Goal: Task Accomplishment & Management: Use online tool/utility

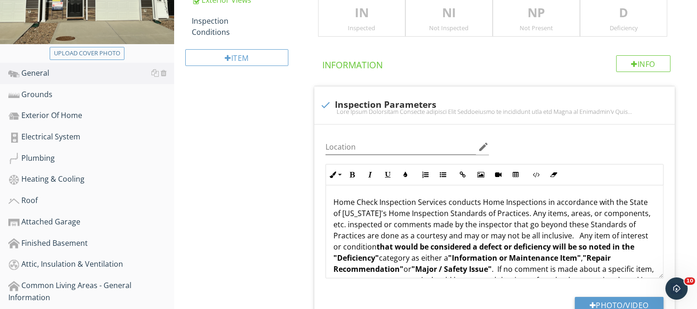
scroll to position [218, 0]
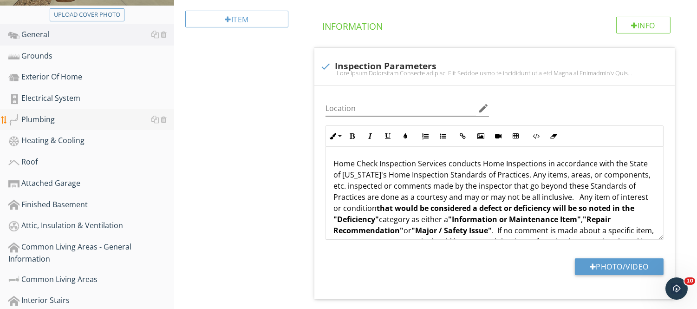
click at [17, 121] on div at bounding box center [13, 119] width 11 height 11
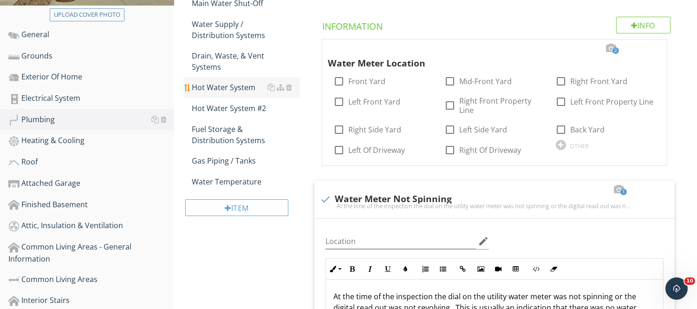
click at [196, 89] on div "Hot Water System" at bounding box center [245, 87] width 107 height 11
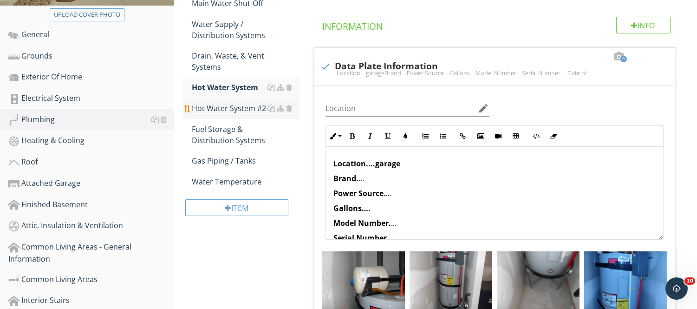
click at [278, 103] on div at bounding box center [279, 108] width 25 height 11
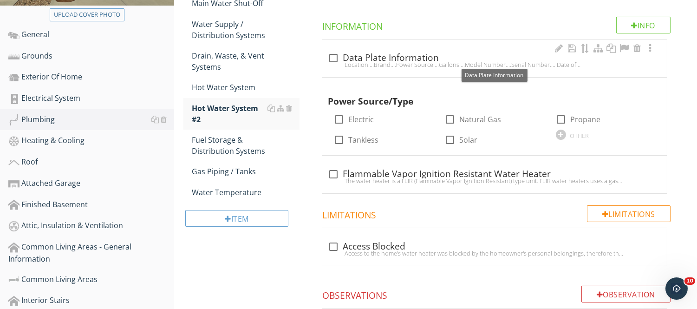
click at [331, 62] on div "Location....Brand....Power Source....Gallons….Model Number....Serial Number....…" at bounding box center [494, 64] width 333 height 7
checkbox input "true"
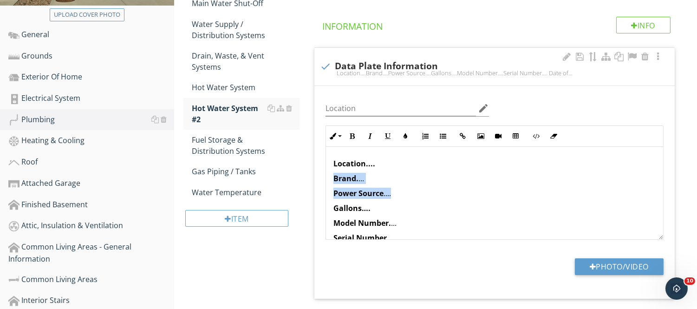
drag, startPoint x: 425, startPoint y: 186, endPoint x: 420, endPoint y: 164, distance: 22.9
click at [420, 164] on div "Location.... Brand. ... Power Source .... Gallons…. Model Number. ... Serial Nu…" at bounding box center [494, 247] width 337 height 200
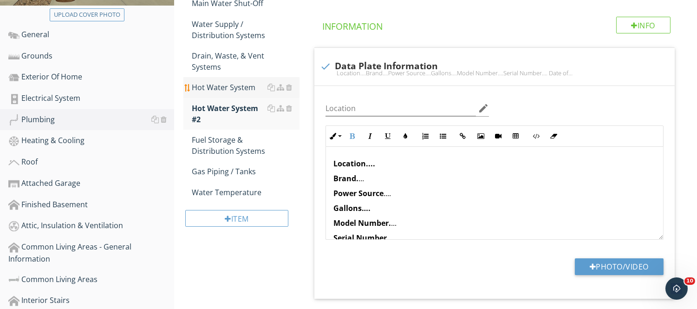
click at [224, 86] on div "Hot Water System" at bounding box center [245, 87] width 107 height 11
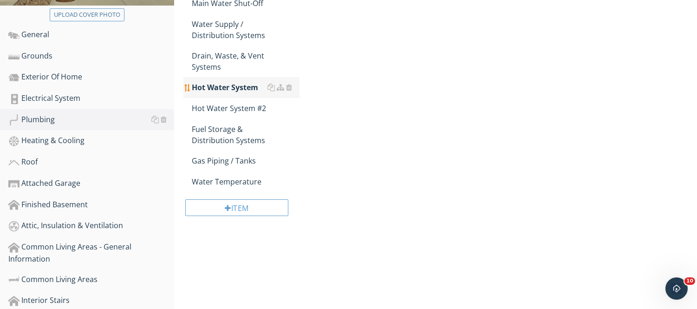
click at [224, 86] on div "Hot Water System" at bounding box center [245, 87] width 107 height 11
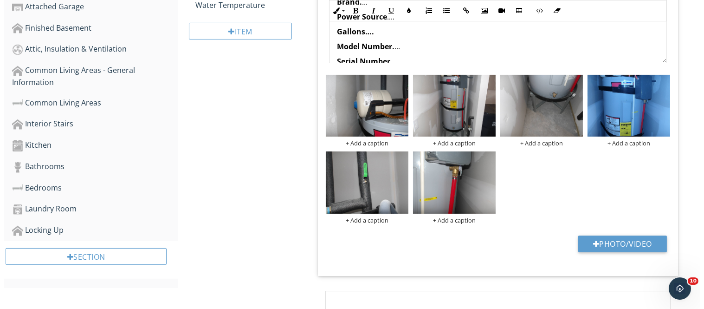
scroll to position [400, 0]
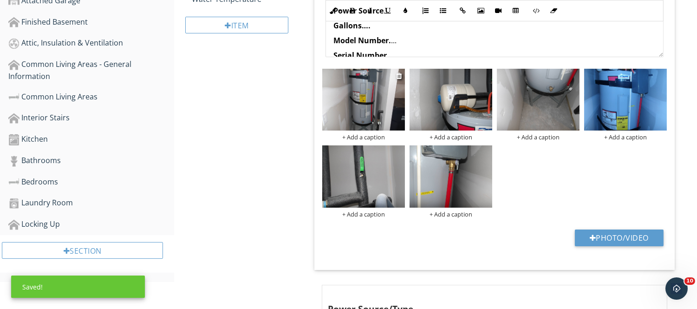
click at [361, 137] on div "+ Add a caption" at bounding box center [363, 136] width 83 height 7
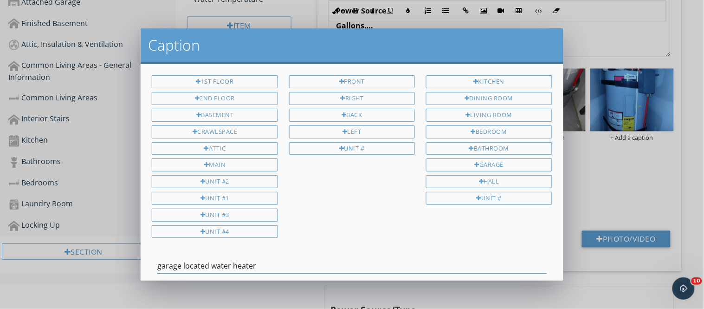
scroll to position [56, 0]
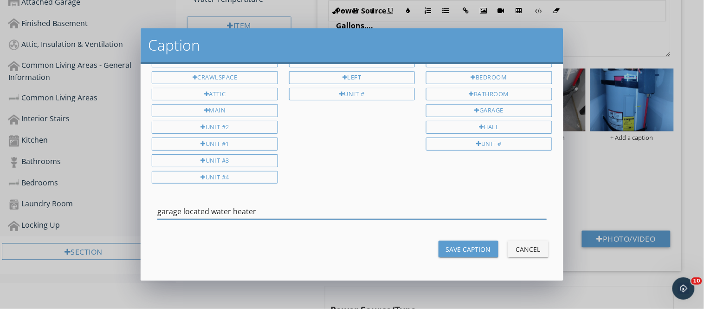
type input "garage located water heater"
click at [466, 252] on div "Save Caption" at bounding box center [468, 249] width 45 height 10
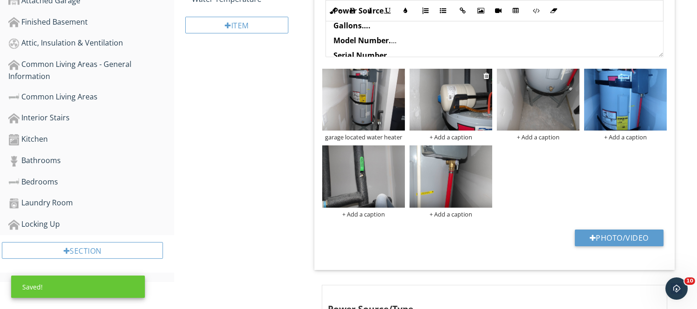
click at [441, 137] on div "+ Add a caption" at bounding box center [450, 136] width 83 height 7
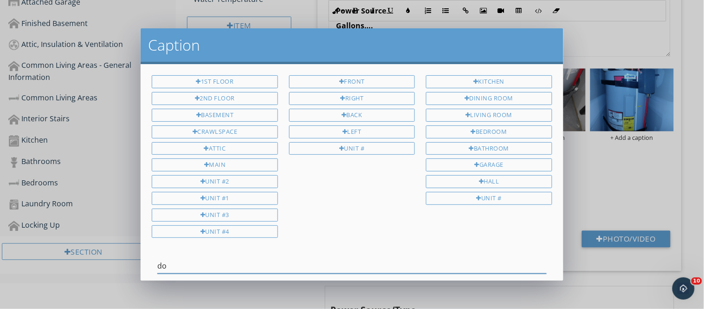
type input "d"
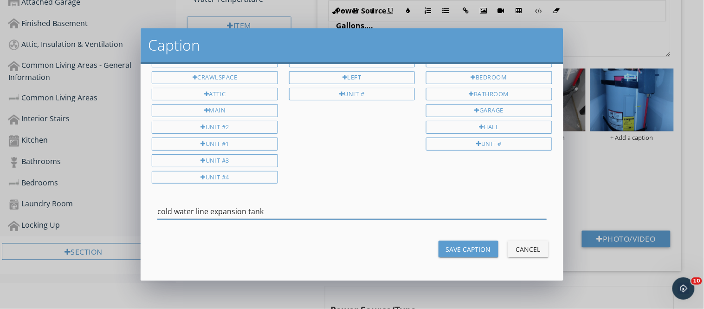
type input "cold water line expansion tank"
click at [477, 247] on div "Save Caption" at bounding box center [468, 249] width 45 height 10
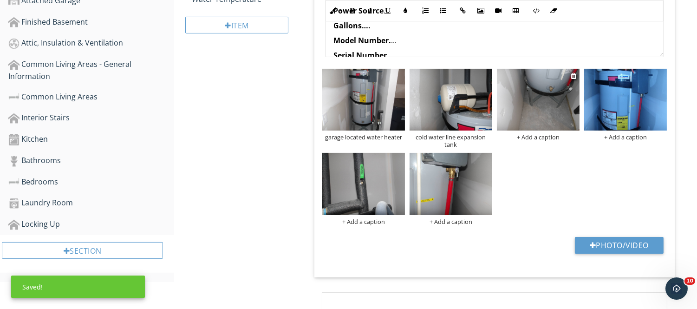
click at [541, 136] on div "+ Add a caption" at bounding box center [538, 136] width 83 height 7
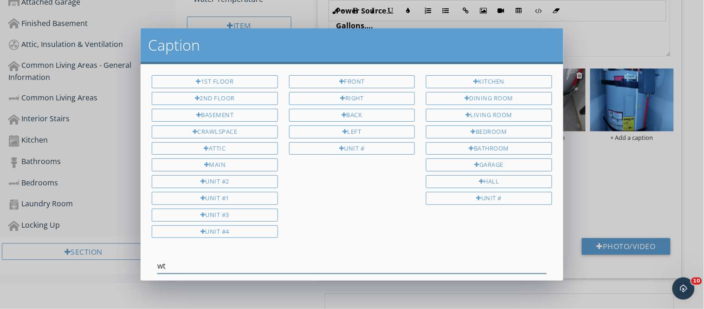
type input "w"
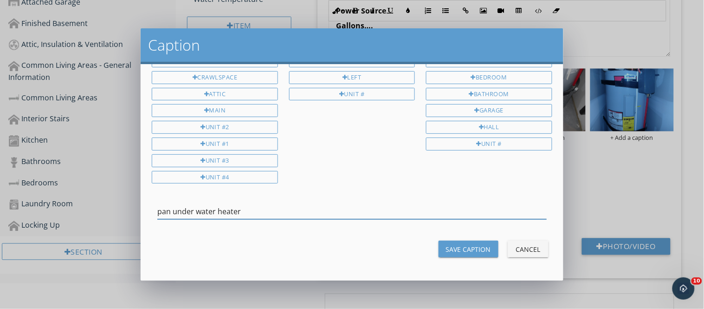
type input "pan under water heater"
click at [460, 248] on div "Save Caption" at bounding box center [468, 249] width 45 height 10
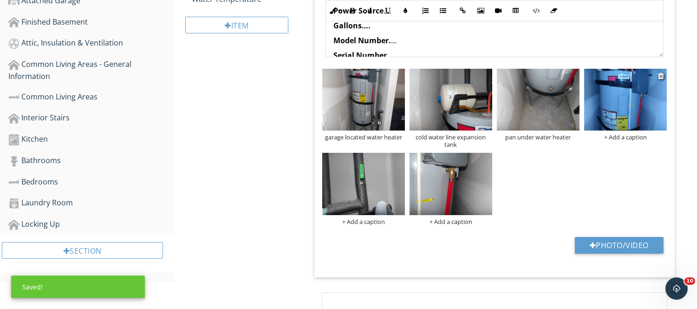
click at [624, 136] on div "+ Add a caption" at bounding box center [625, 136] width 83 height 7
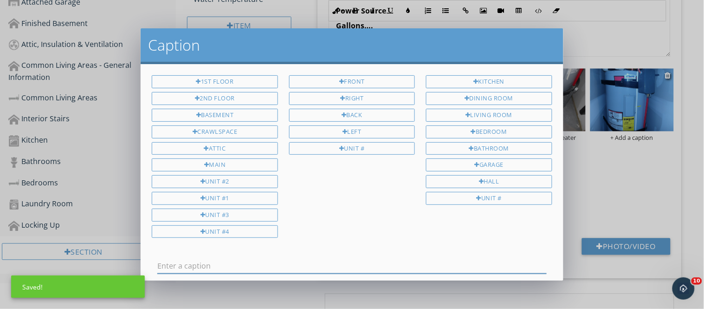
scroll to position [0, 0]
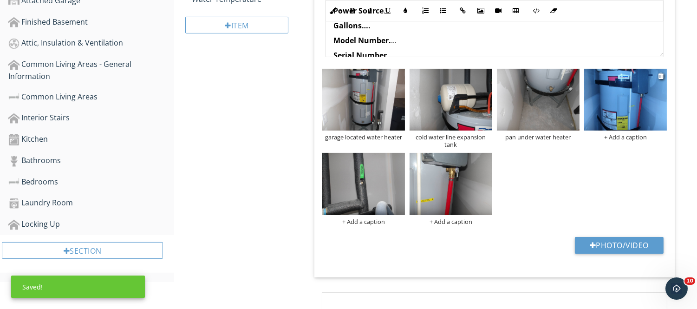
click at [624, 136] on div at bounding box center [348, 154] width 697 height 309
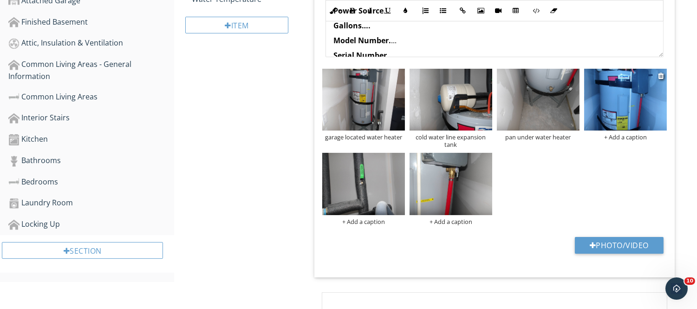
click at [624, 136] on div "+ Add a caption" at bounding box center [625, 136] width 83 height 7
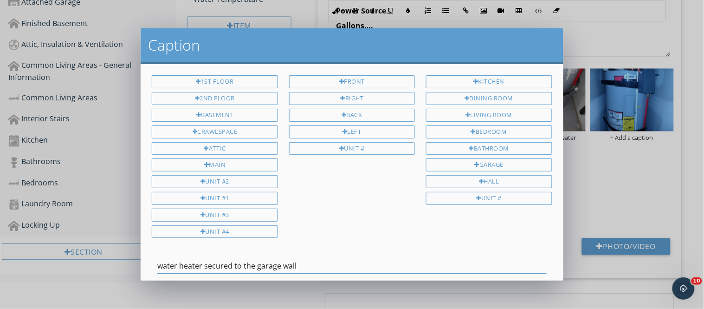
scroll to position [56, 0]
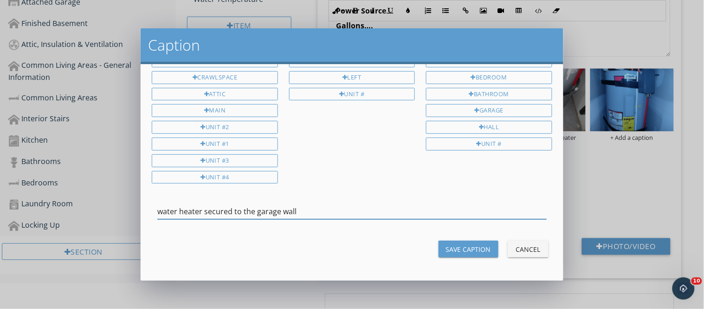
type input "water heater secured to the garage wall"
click at [474, 248] on div "Save Caption" at bounding box center [468, 249] width 45 height 10
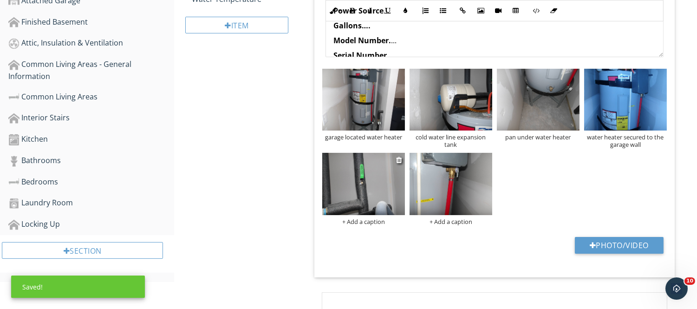
click at [355, 220] on div "+ Add a caption" at bounding box center [363, 221] width 83 height 7
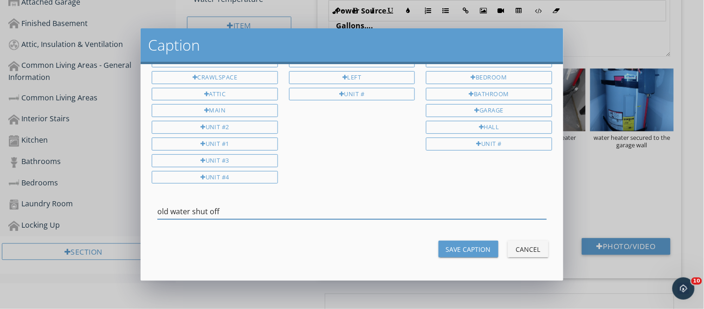
type input "old water shut off"
click at [495, 245] on div "Save Caption Cancel" at bounding box center [351, 249] width 411 height 22
click at [477, 247] on div "Save Caption" at bounding box center [468, 249] width 45 height 10
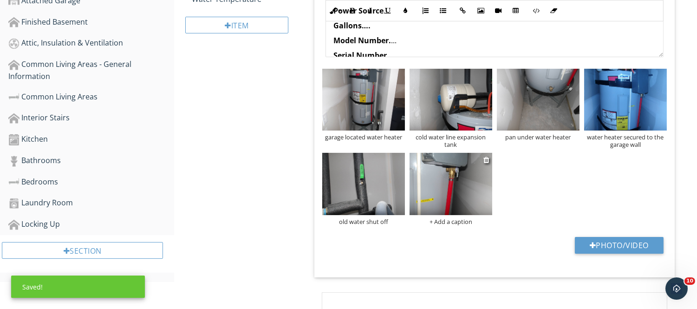
click at [452, 220] on div "+ Add a caption" at bounding box center [450, 221] width 83 height 7
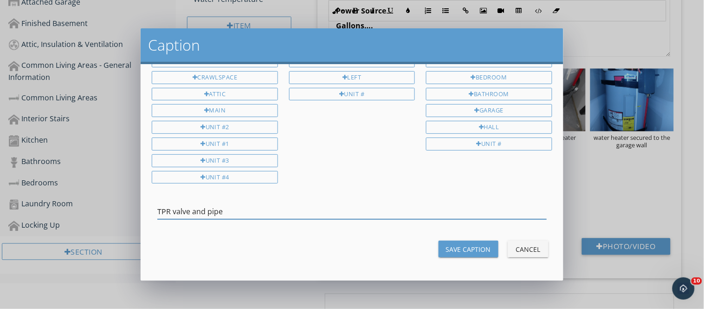
type input "TPR valve and pipe"
click at [466, 252] on div "Save Caption" at bounding box center [468, 249] width 45 height 10
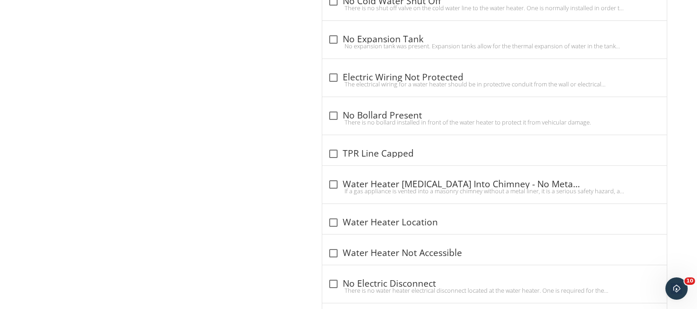
scroll to position [1155, 0]
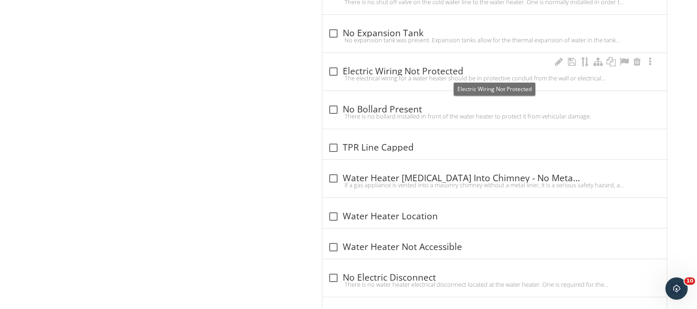
click at [333, 68] on div at bounding box center [333, 72] width 16 height 16
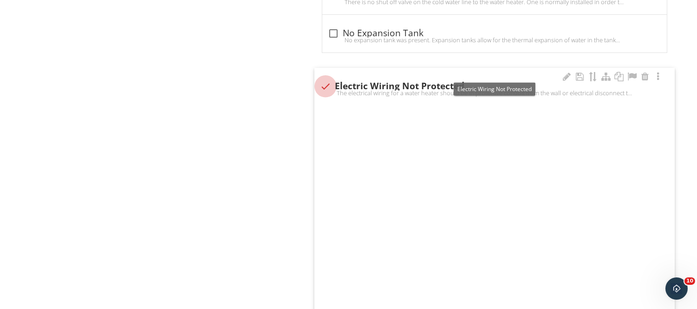
checkbox input "true"
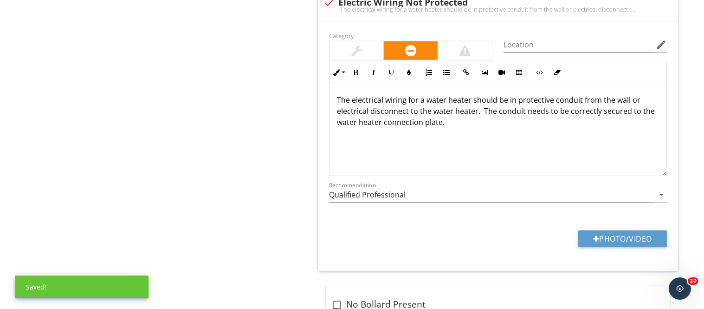
scroll to position [1251, 0]
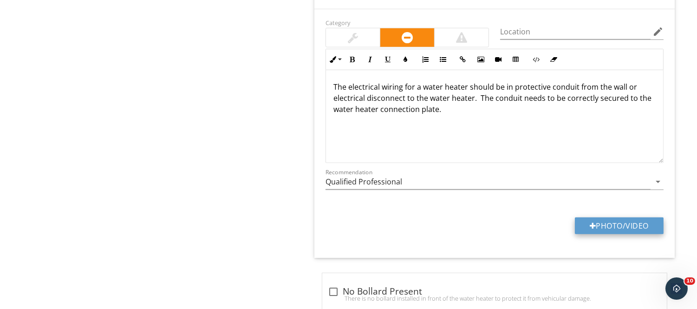
click at [616, 223] on button "Photo/Video" at bounding box center [619, 225] width 89 height 17
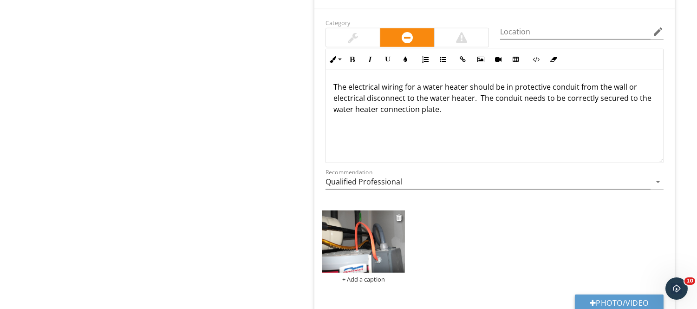
click at [361, 281] on div "+ Add a caption" at bounding box center [363, 278] width 83 height 7
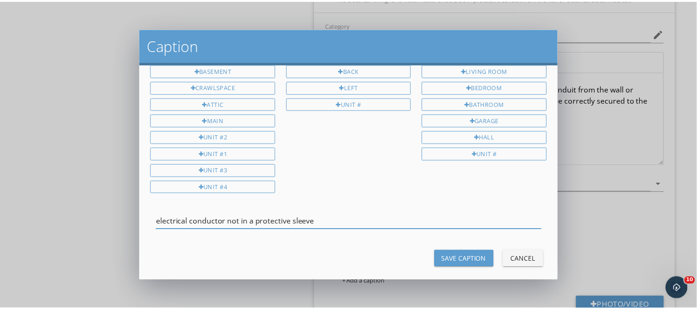
scroll to position [48, 0]
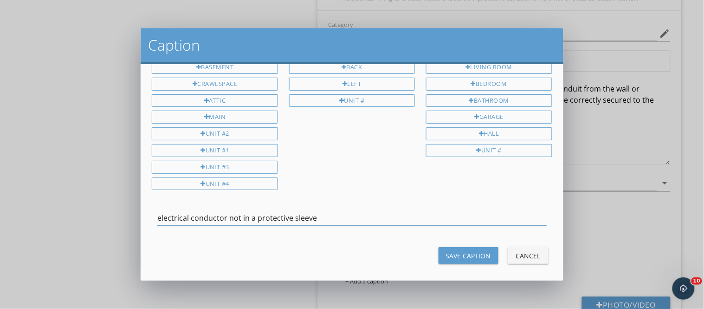
type input "electrical conductor not in a protective sleeve"
click at [471, 253] on div "Save Caption" at bounding box center [468, 256] width 45 height 10
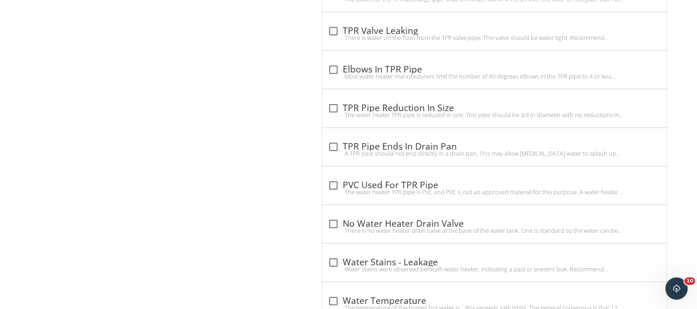
scroll to position [2452, 0]
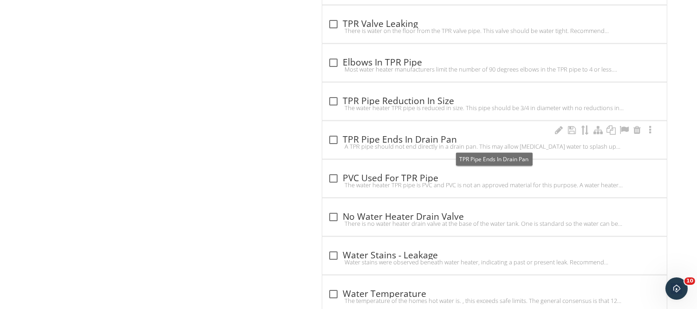
click at [333, 142] on div at bounding box center [333, 140] width 16 height 16
checkbox input "true"
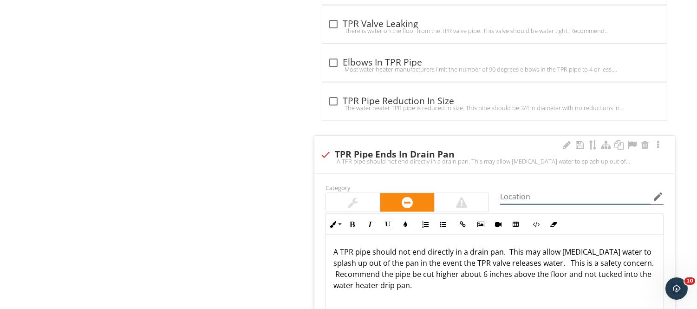
click at [512, 196] on input "Location" at bounding box center [575, 196] width 150 height 15
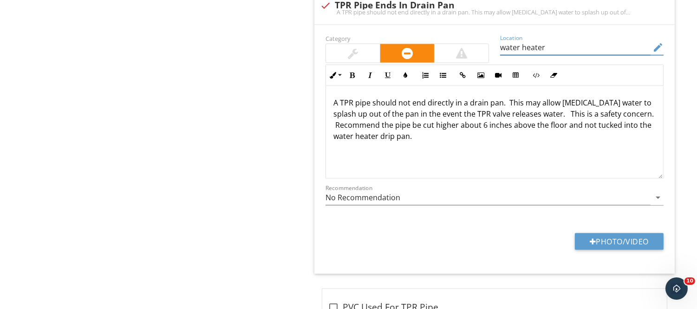
scroll to position [2608, 0]
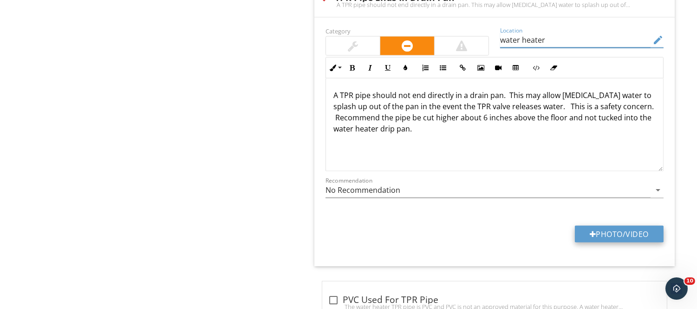
type input "water heater"
click at [644, 235] on button "Photo/Video" at bounding box center [619, 234] width 89 height 17
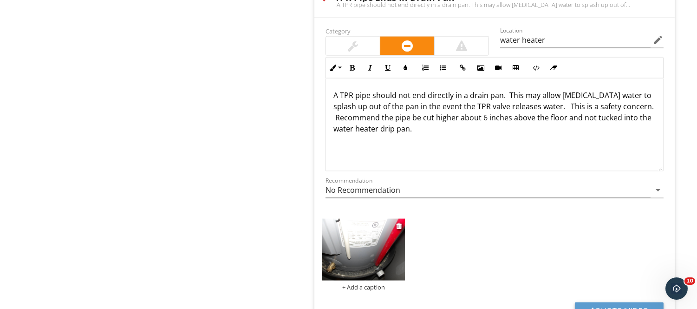
click at [386, 246] on img at bounding box center [363, 250] width 83 height 62
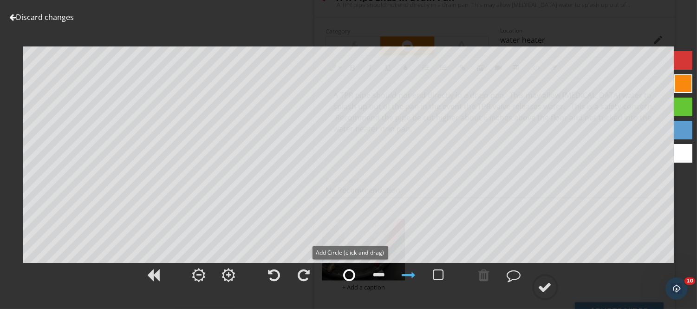
click at [347, 277] on div at bounding box center [349, 275] width 12 height 14
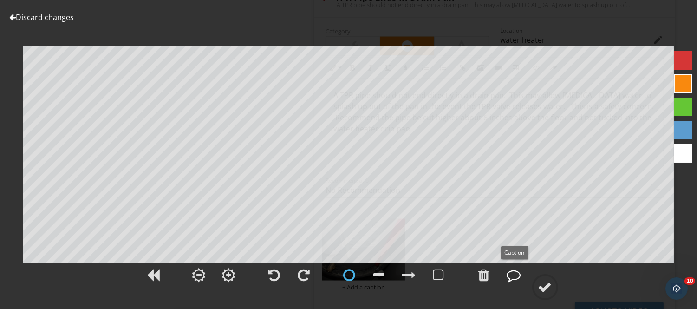
click at [510, 272] on div at bounding box center [514, 275] width 14 height 14
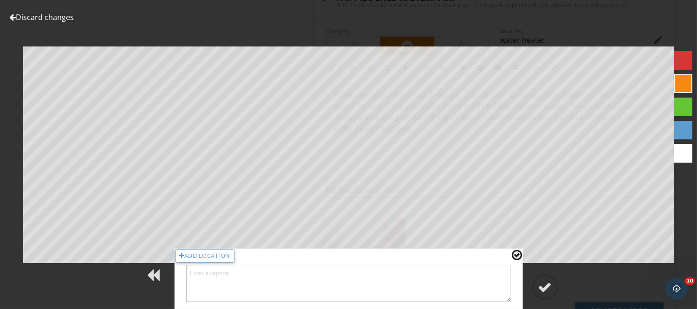
click at [451, 279] on textarea at bounding box center [348, 283] width 325 height 37
type textarea "water heater TPR pipe cut short and tucked into water heater pan"
click at [516, 255] on div at bounding box center [516, 255] width 10 height 12
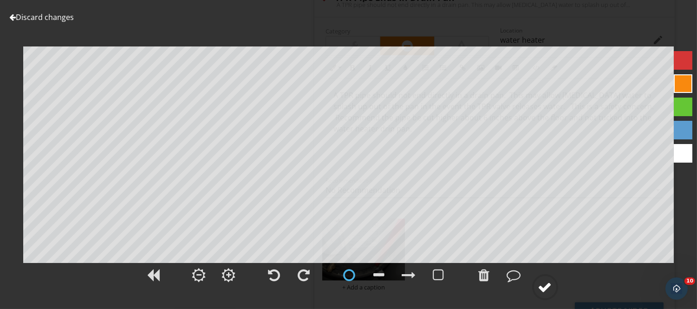
click at [544, 294] on div at bounding box center [545, 287] width 14 height 14
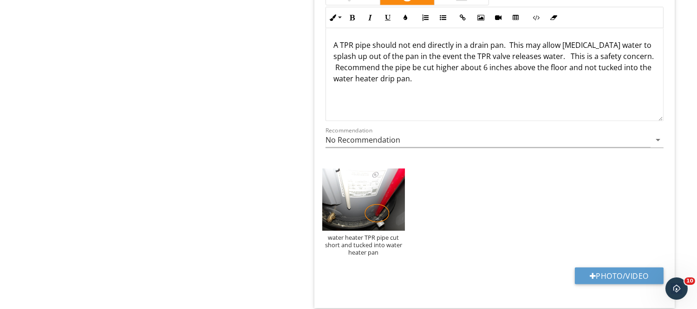
scroll to position [2688, 0]
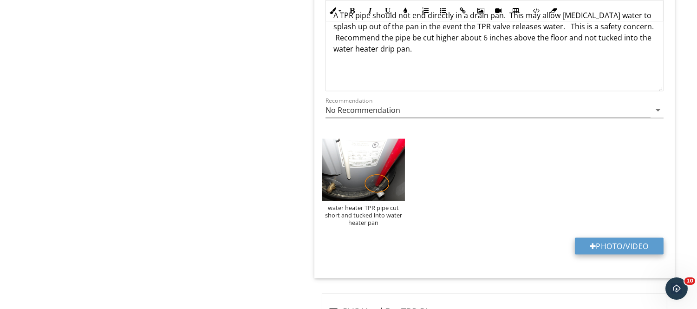
click at [620, 245] on button "Photo/Video" at bounding box center [619, 246] width 89 height 17
